Goal: Find specific page/section: Find specific page/section

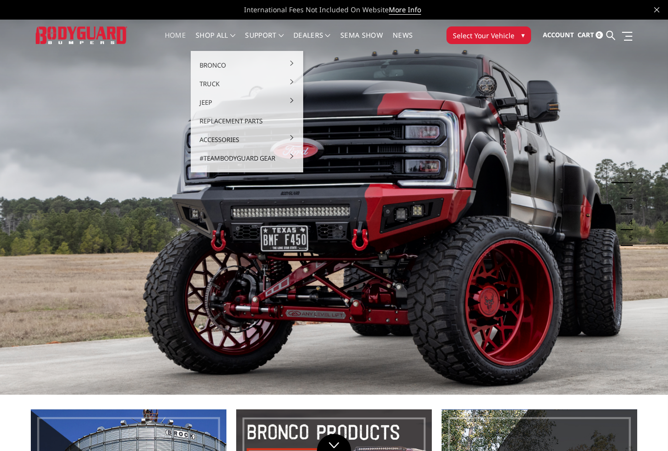
click at [570, 131] on img at bounding box center [334, 207] width 668 height 376
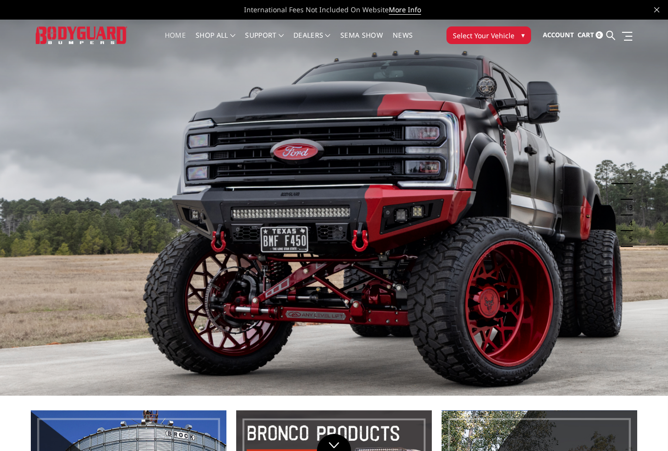
click at [511, 39] on span "Select Your Vehicle" at bounding box center [484, 35] width 62 height 10
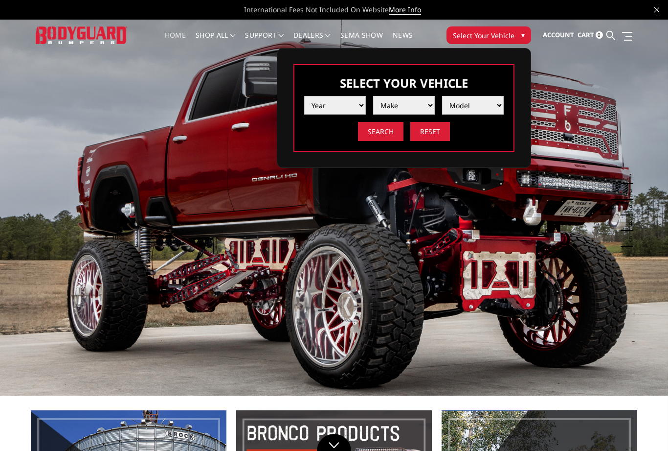
click at [363, 109] on select "Year 2025 2024 2023 2022 2021 2020 2019 2018 2017 2016 2015 2014 2013 2012 2011…" at bounding box center [335, 105] width 62 height 19
select select "yr_2025"
click at [418, 106] on select "Make Chevrolet Ford GMC Ram Toyota" at bounding box center [404, 105] width 62 height 19
select select "mk_ford"
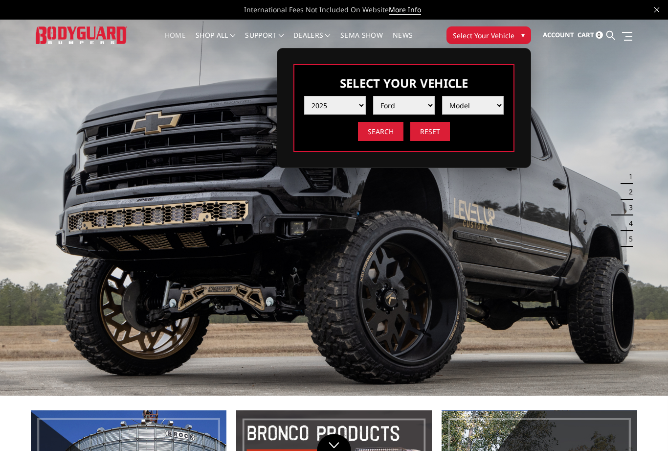
click at [491, 106] on select "Model F150 F150 Raptor F250 / F350 F450 F550" at bounding box center [473, 105] width 62 height 19
